Goal: Information Seeking & Learning: Learn about a topic

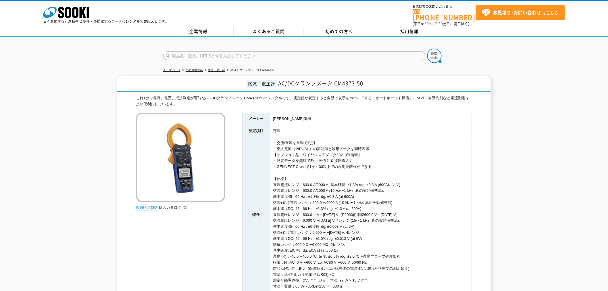
click at [195, 54] on input "text" at bounding box center [294, 55] width 262 height 9
type input "LDR"
click at [427, 49] on button at bounding box center [434, 56] width 14 height 14
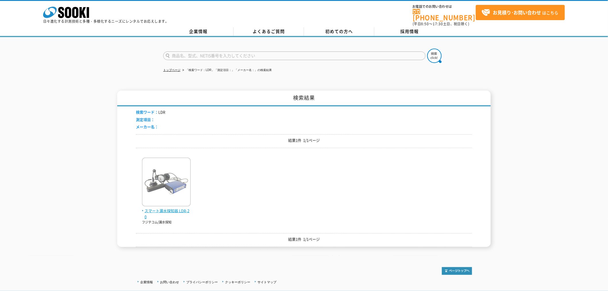
click at [171, 208] on span "スマート漏水探知器 LDR-20" at bounding box center [166, 214] width 49 height 12
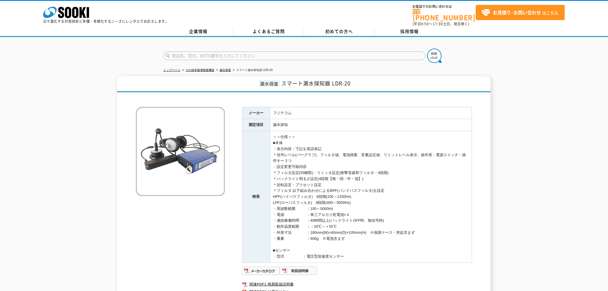
scroll to position [32, 0]
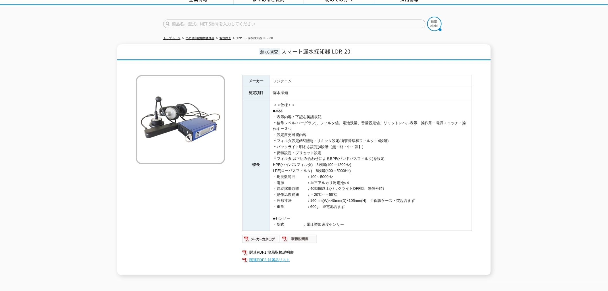
click at [275, 256] on link "関連PDF2 付属品リスト" at bounding box center [357, 259] width 230 height 7
click at [278, 249] on link "関連PDF1 簡易取扱説明書" at bounding box center [357, 252] width 230 height 7
click at [276, 256] on link "関連PDF2 付属品リスト" at bounding box center [357, 259] width 230 height 7
click at [291, 234] on img at bounding box center [299, 238] width 38 height 9
click at [542, 67] on div "漏水探査 スマート漏水探知器 LDR-20 メーカー フジテコム 測定項目 漏水探知 特長 ＜＜仕様＞＞ ■本体 ・表示内容：下記を英語表記 ＊信号レベル(バ…" at bounding box center [304, 159] width 608 height 231
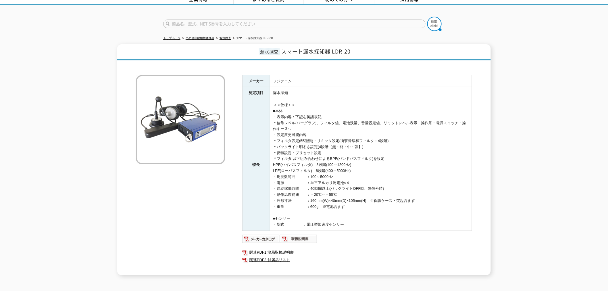
drag, startPoint x: 541, startPoint y: 64, endPoint x: 536, endPoint y: 70, distance: 7.3
click at [538, 68] on div "漏水探査 スマート漏水探知器 LDR-20 メーカー フジテコム 測定項目 漏水探知 特長 ＜＜仕様＞＞ ■本体 ・表示内容：下記を英語表記 ＊信号レベル(バ…" at bounding box center [304, 159] width 608 height 231
